Goal: Task Accomplishment & Management: Manage account settings

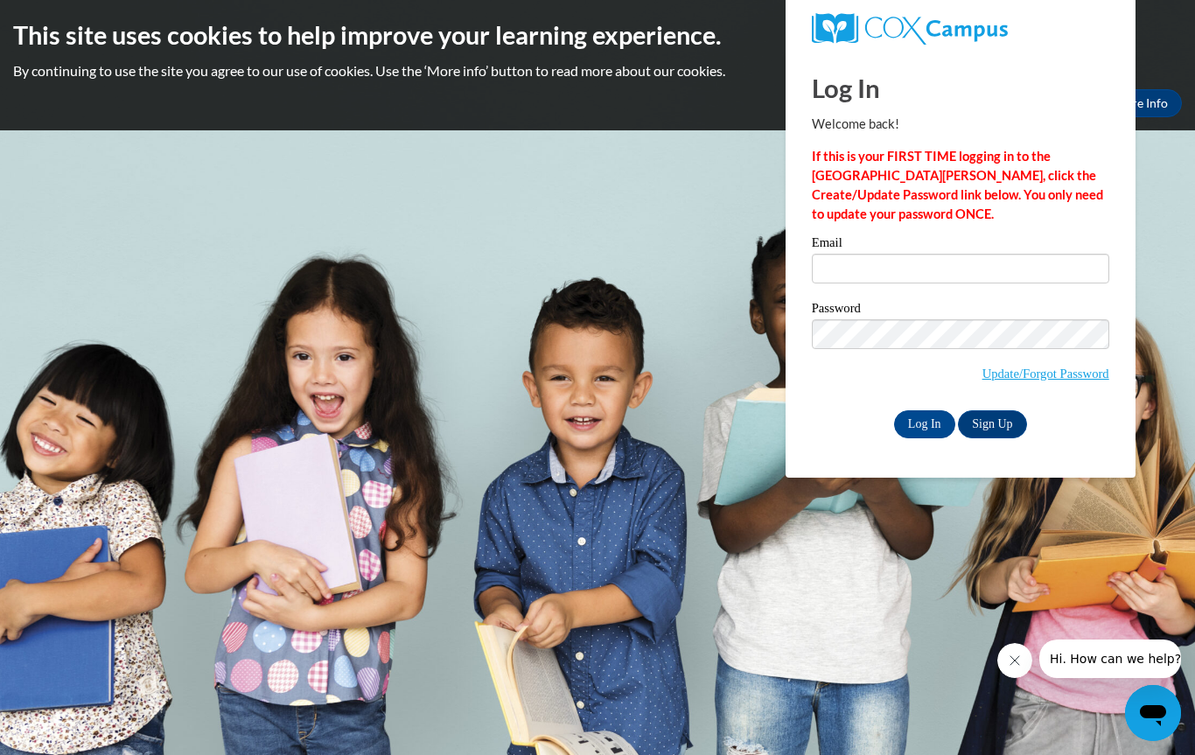
click at [1000, 302] on label "Password" at bounding box center [960, 310] width 297 height 17
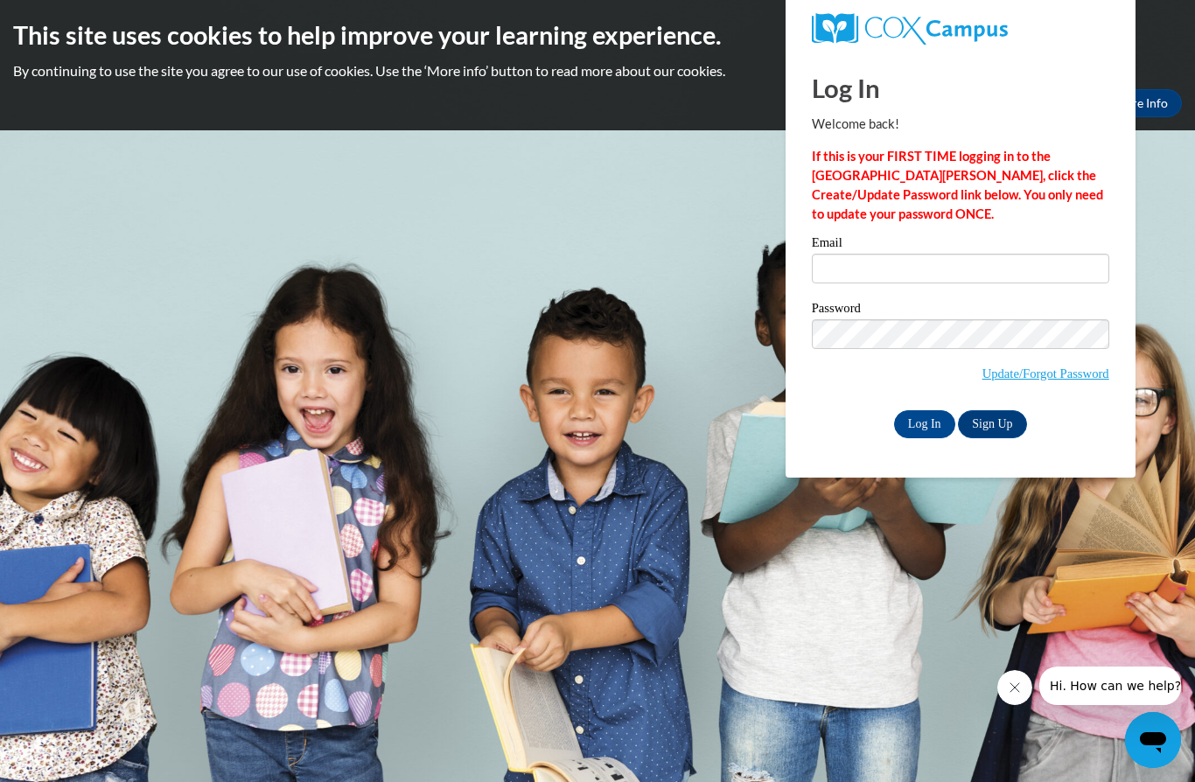
click at [997, 264] on input "Email" at bounding box center [960, 269] width 297 height 30
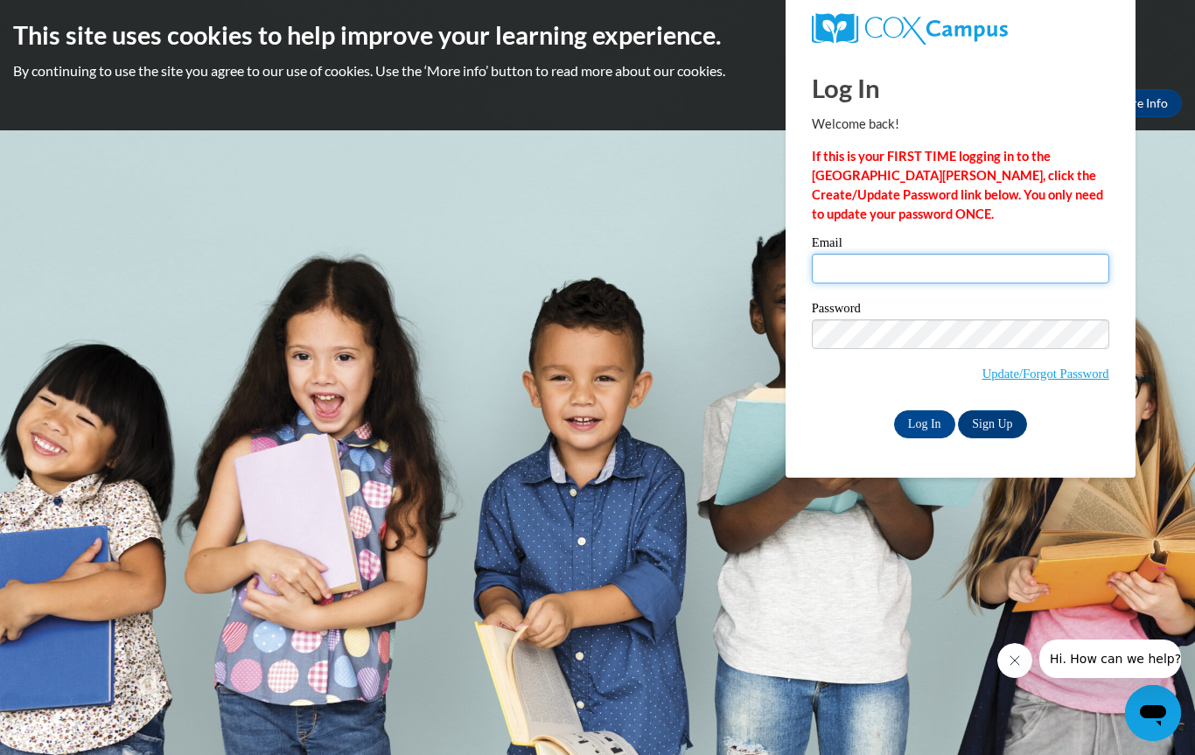
type input "amandarenaud2021@gmail.com"
click at [925, 428] on input "Log In" at bounding box center [924, 424] width 61 height 28
click at [928, 421] on input "Log In" at bounding box center [924, 424] width 61 height 28
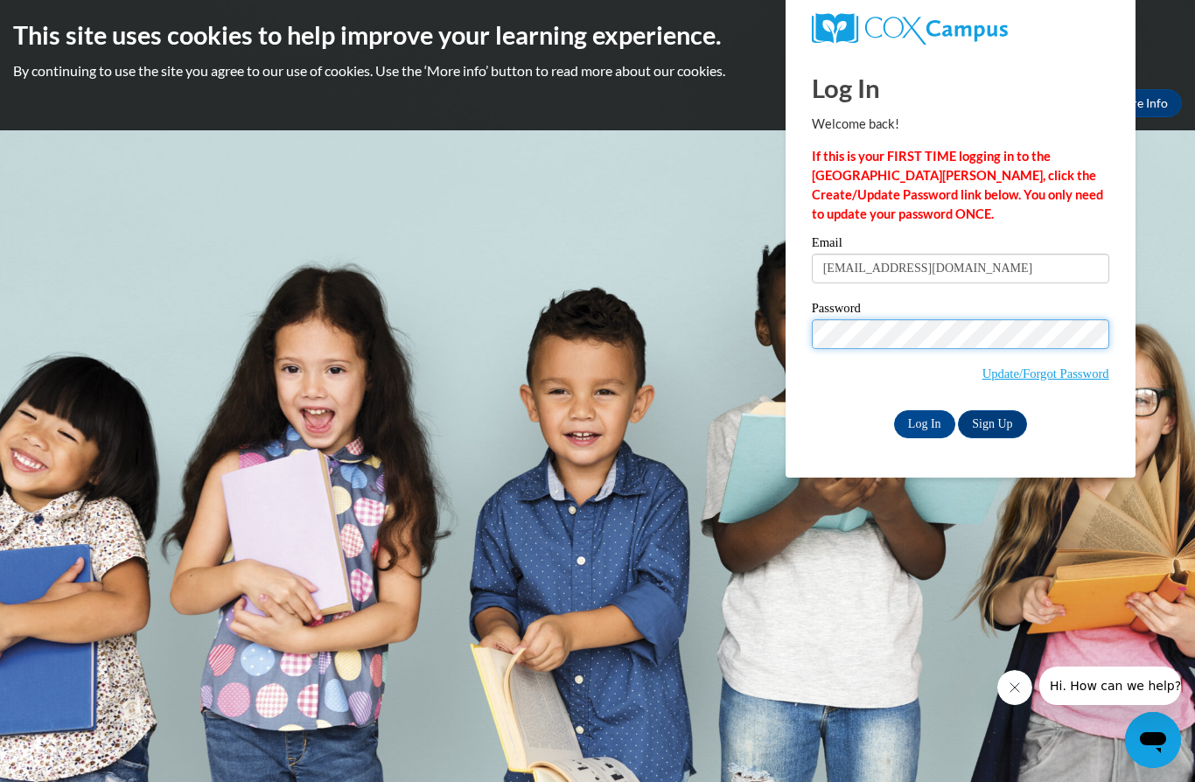
click at [923, 422] on input "Log In" at bounding box center [924, 424] width 61 height 28
